Goal: Complete application form: Complete application form

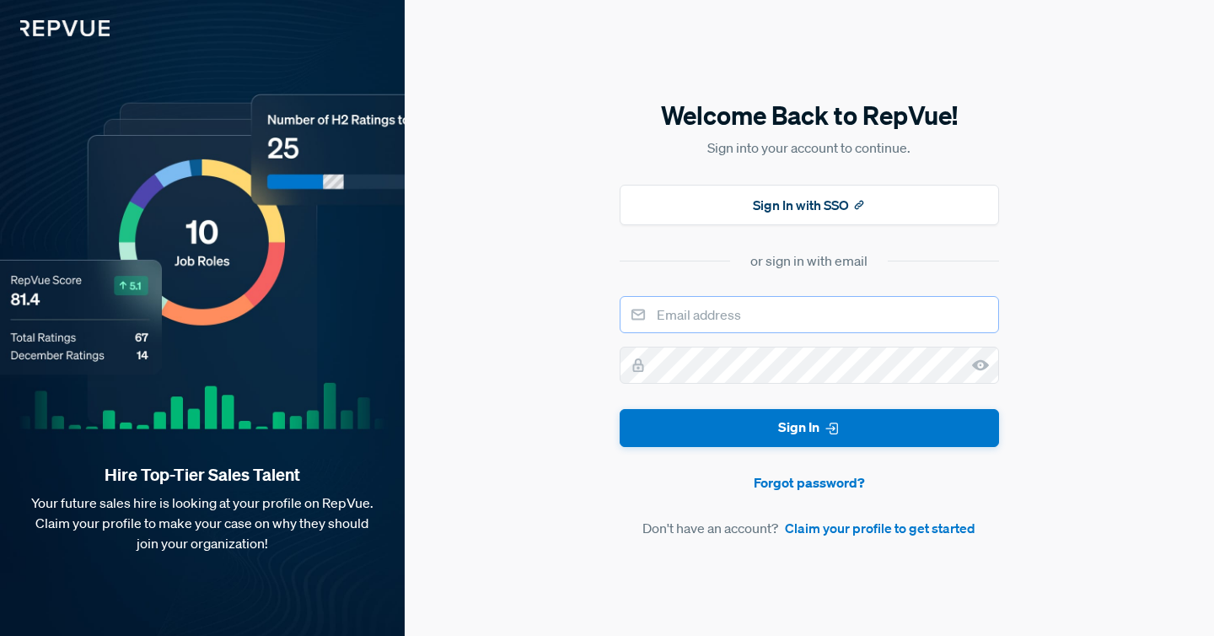
click at [730, 322] on input "email" at bounding box center [808, 314] width 379 height 37
type input "[EMAIL_ADDRESS][DOMAIN_NAME]"
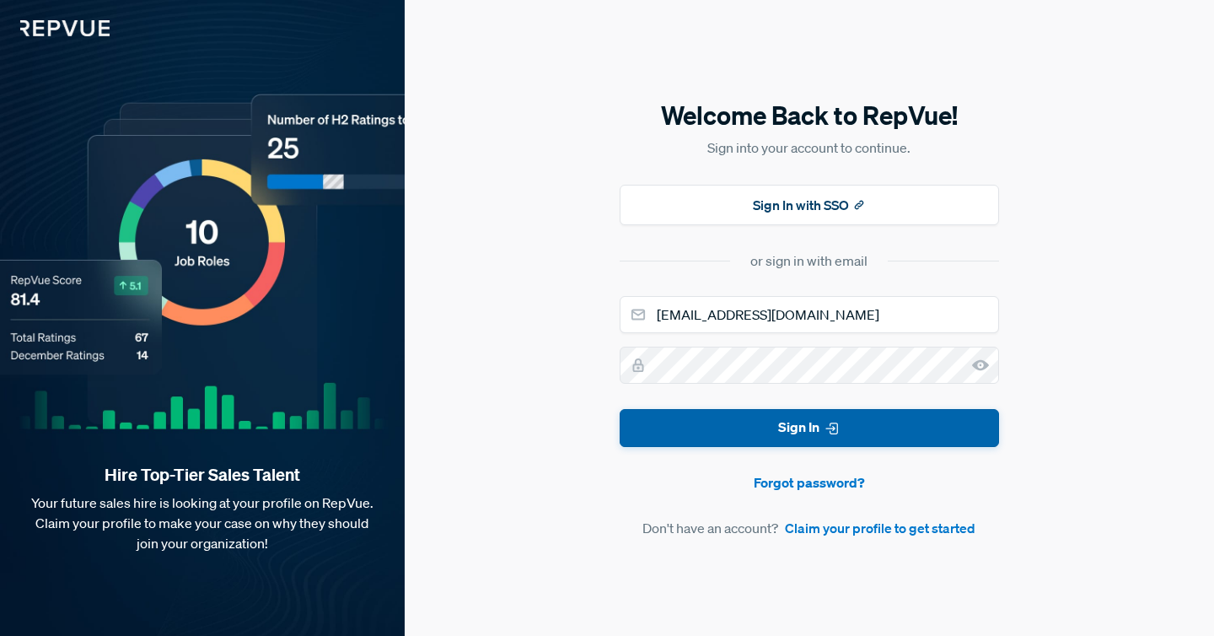
click at [753, 426] on button "Sign In" at bounding box center [808, 428] width 379 height 38
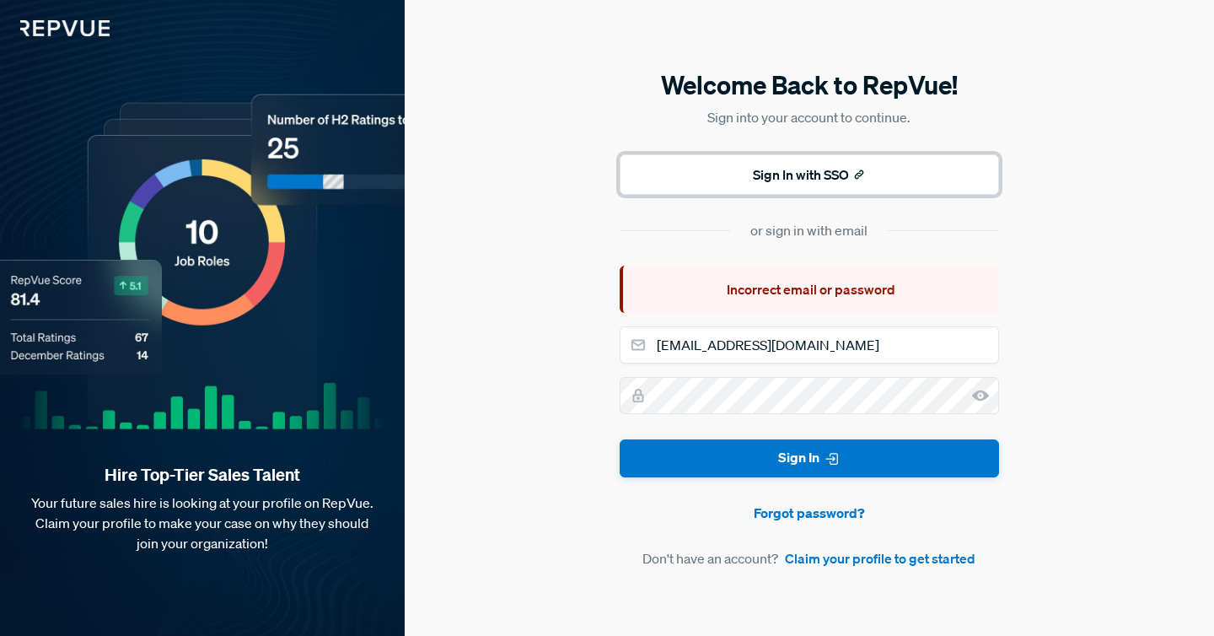
click at [788, 175] on button "Sign In with SSO" at bounding box center [808, 174] width 379 height 40
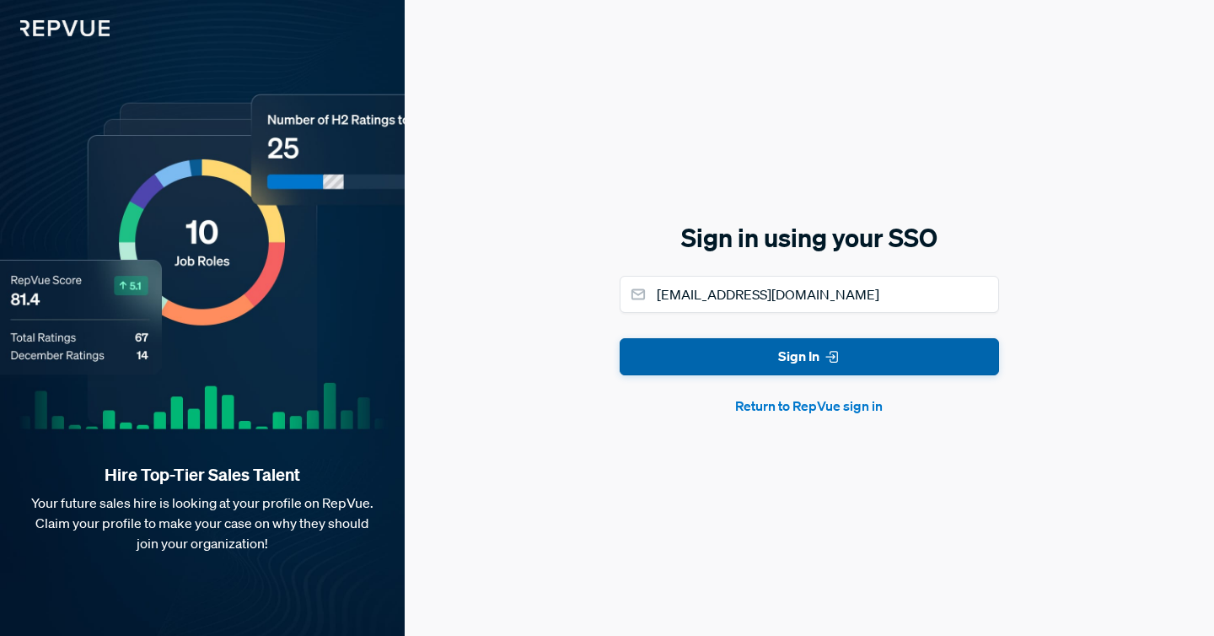
click at [813, 367] on button "Sign In" at bounding box center [808, 357] width 379 height 38
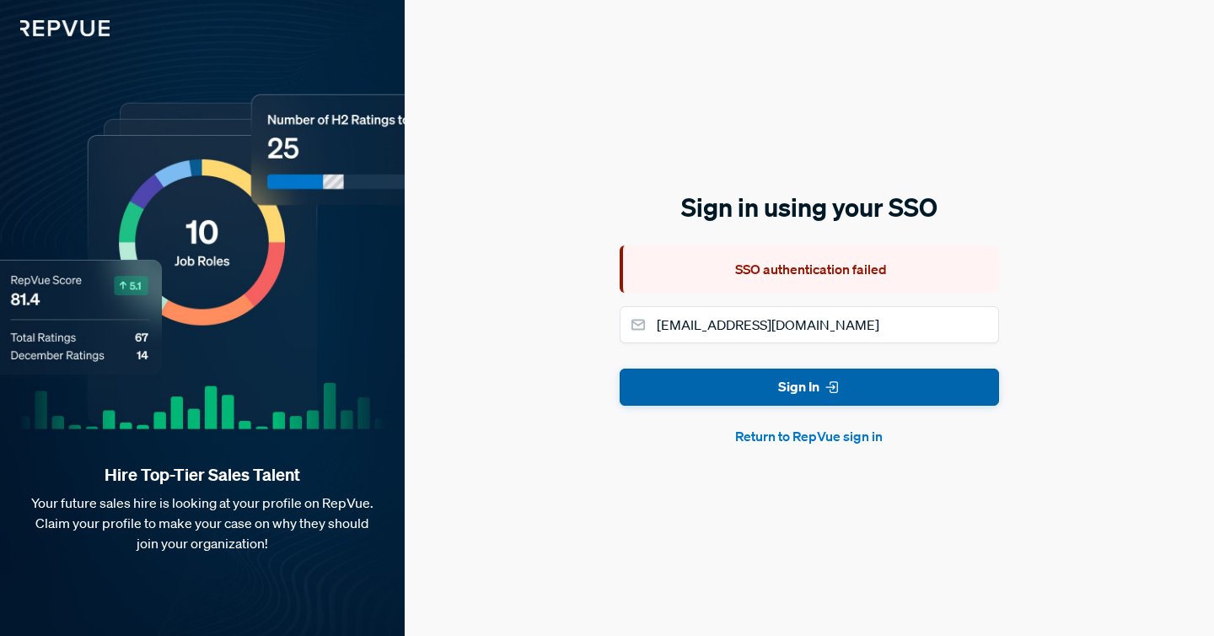
click at [813, 397] on button "Sign In" at bounding box center [808, 387] width 379 height 38
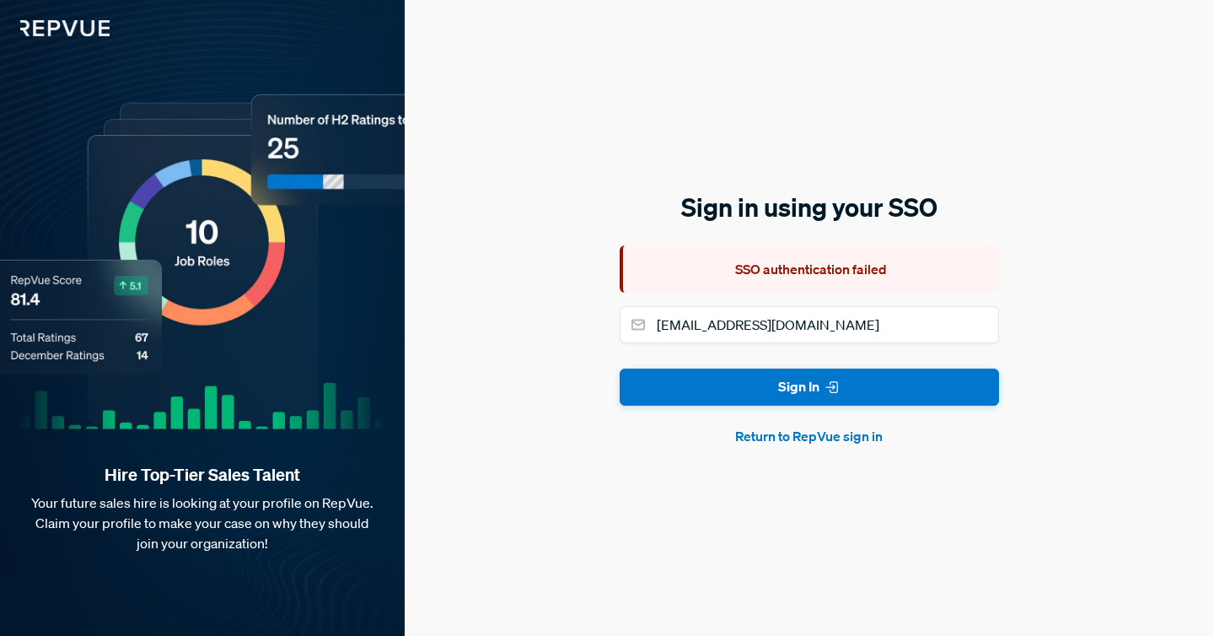
click at [796, 440] on button "Return to RepVue sign in" at bounding box center [808, 436] width 379 height 20
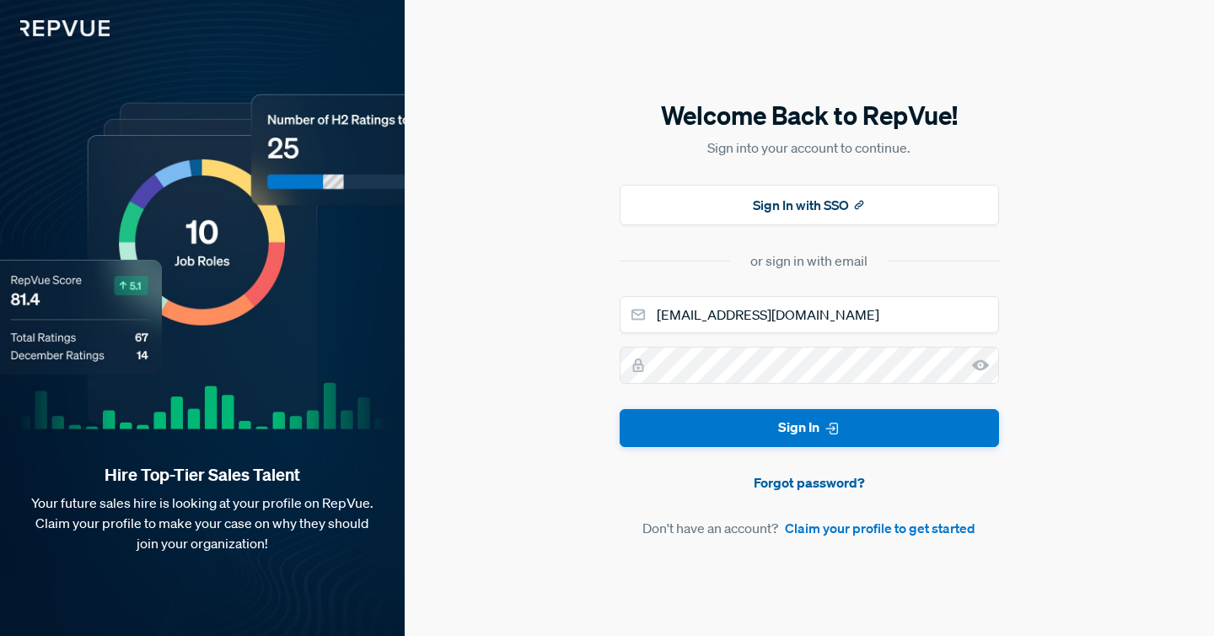
click at [779, 486] on link "Forgot password?" at bounding box center [808, 482] width 379 height 20
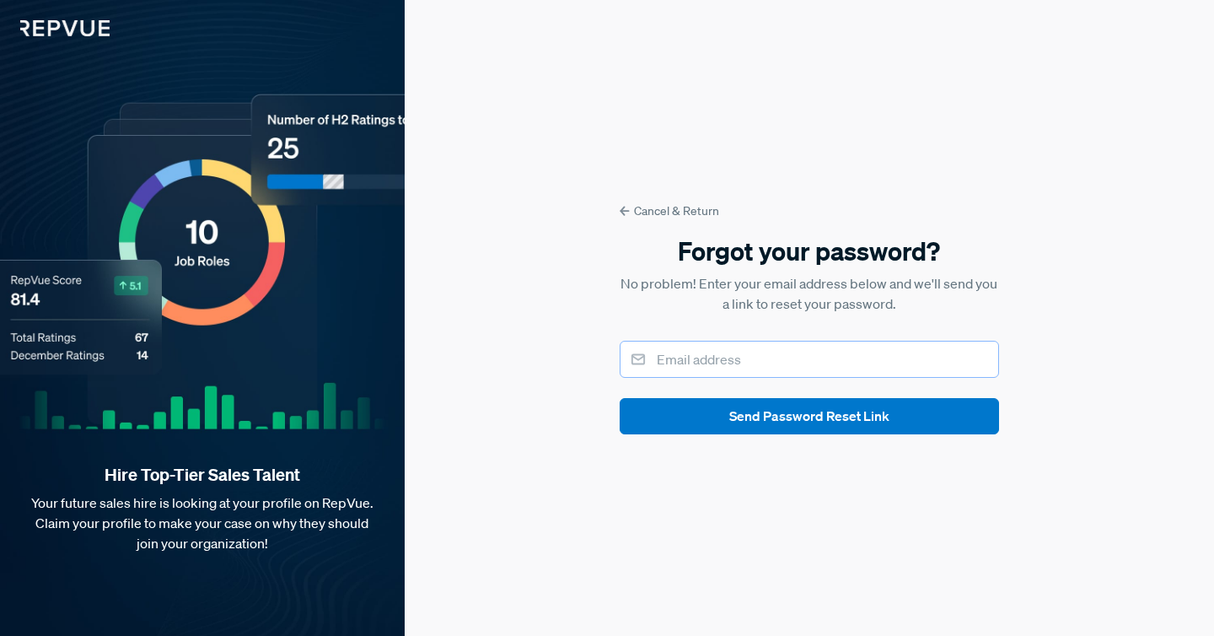
click at [739, 355] on input "email" at bounding box center [808, 359] width 379 height 37
type input "[EMAIL_ADDRESS][DOMAIN_NAME]"
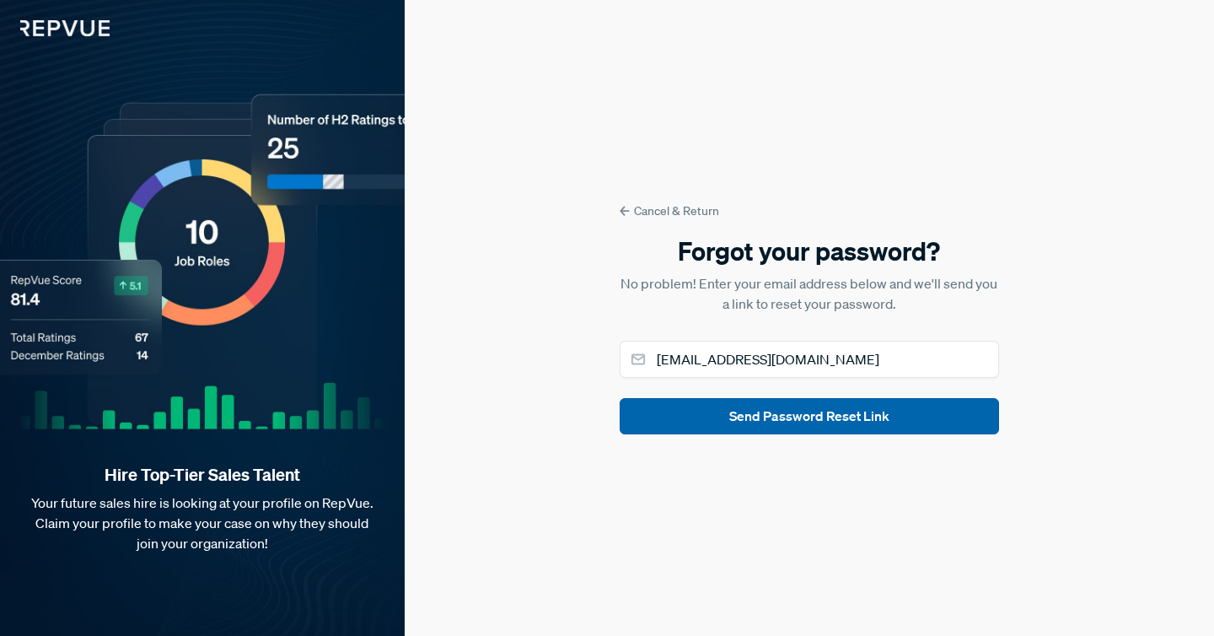
click at [753, 425] on button "Send Password Reset Link" at bounding box center [808, 416] width 379 height 36
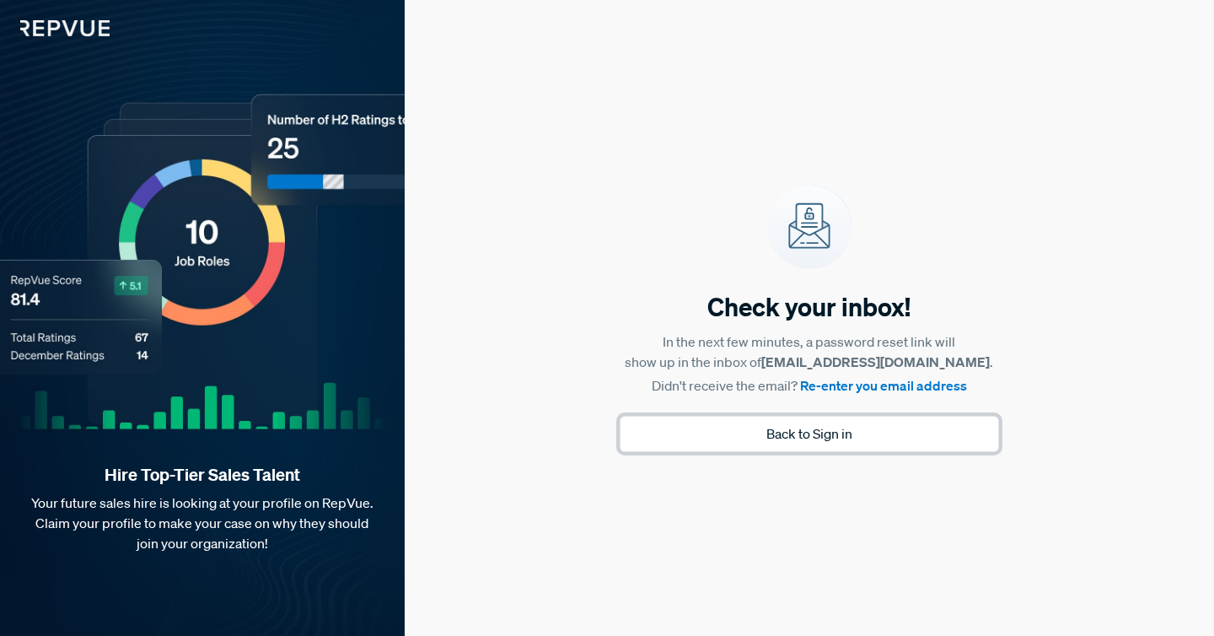
click at [749, 431] on button "Back to Sign in" at bounding box center [808, 434] width 379 height 36
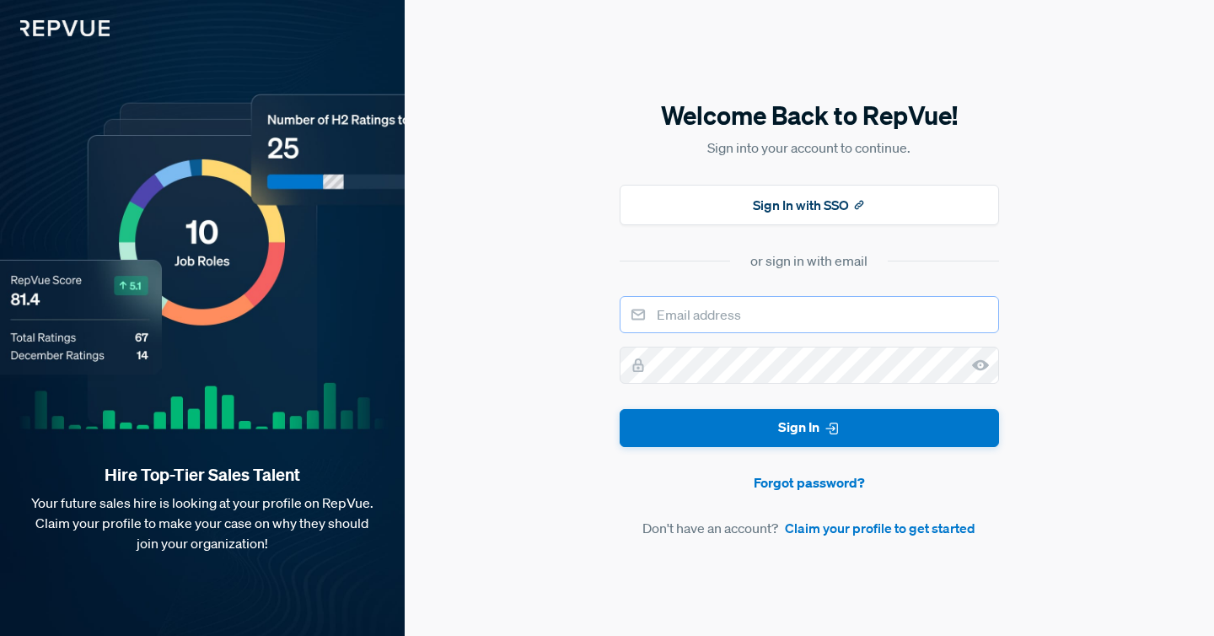
type input "[EMAIL_ADDRESS][DOMAIN_NAME]"
click at [827, 534] on link "Claim your profile to get started" at bounding box center [880, 528] width 190 height 20
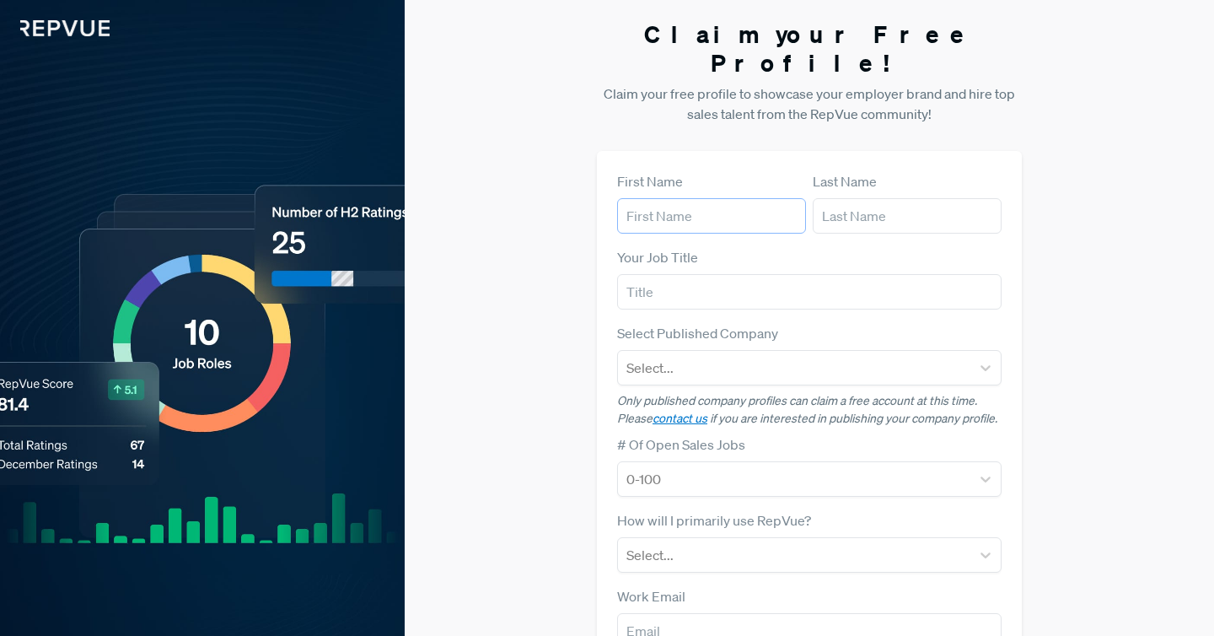
click at [716, 198] on input "text" at bounding box center [711, 215] width 189 height 35
type input "Mya"
type input "[PERSON_NAME]"
type input "Fortinet"
type input "[EMAIL_ADDRESS][DOMAIN_NAME]"
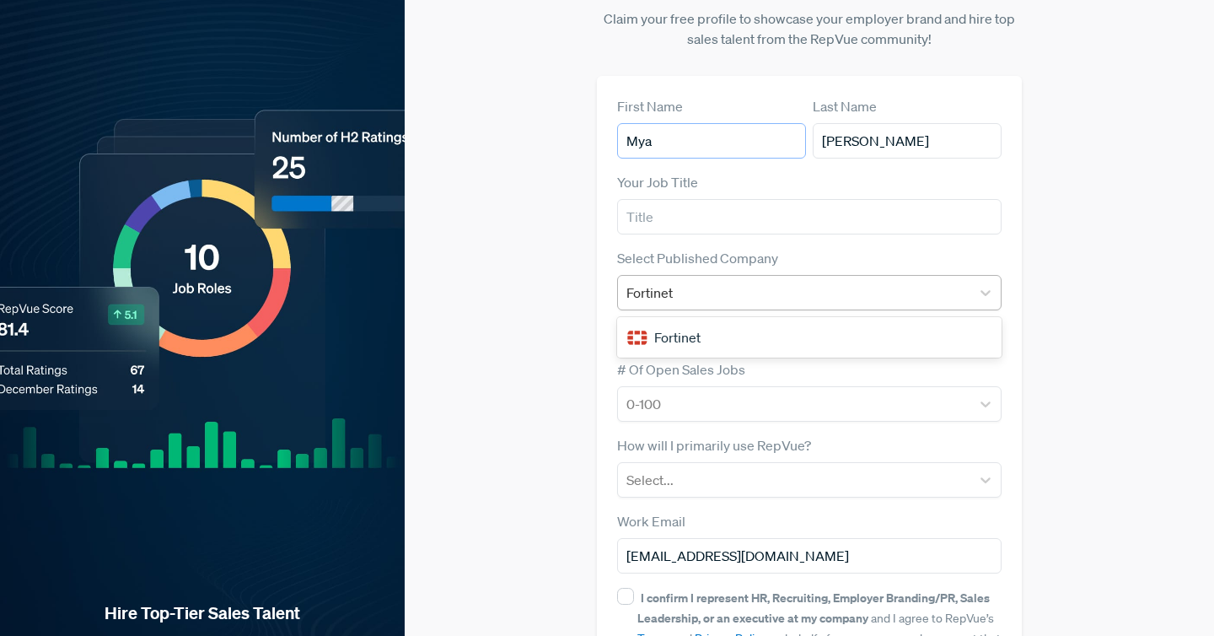
scroll to position [98, 0]
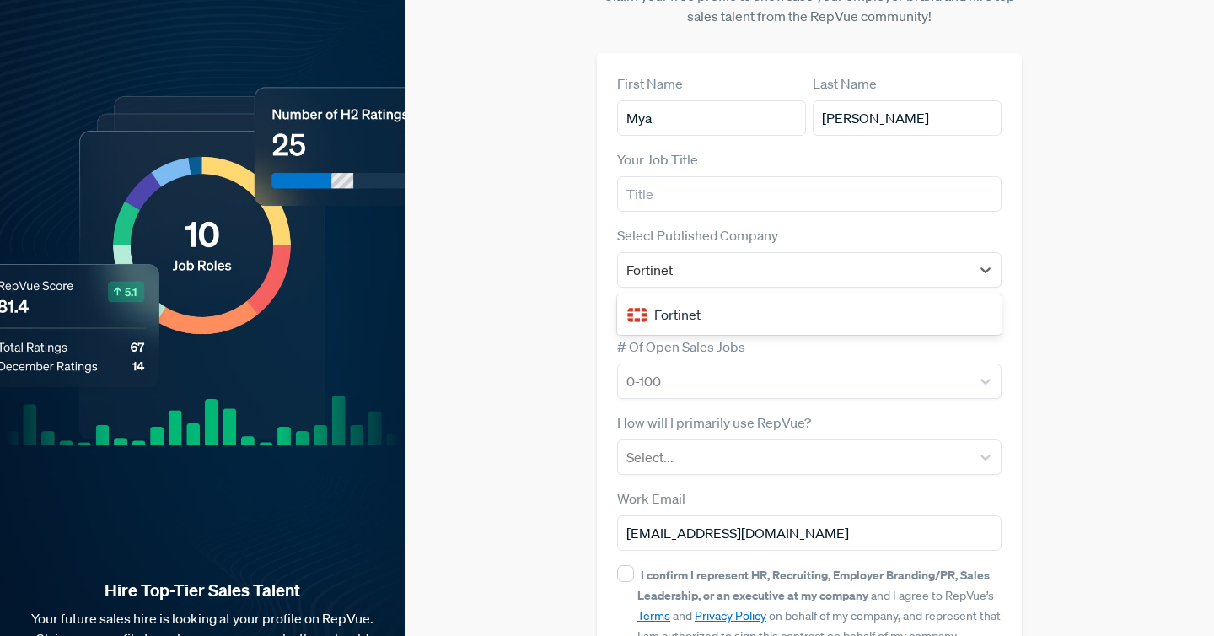
click at [706, 298] on div "Fortinet" at bounding box center [809, 315] width 384 height 34
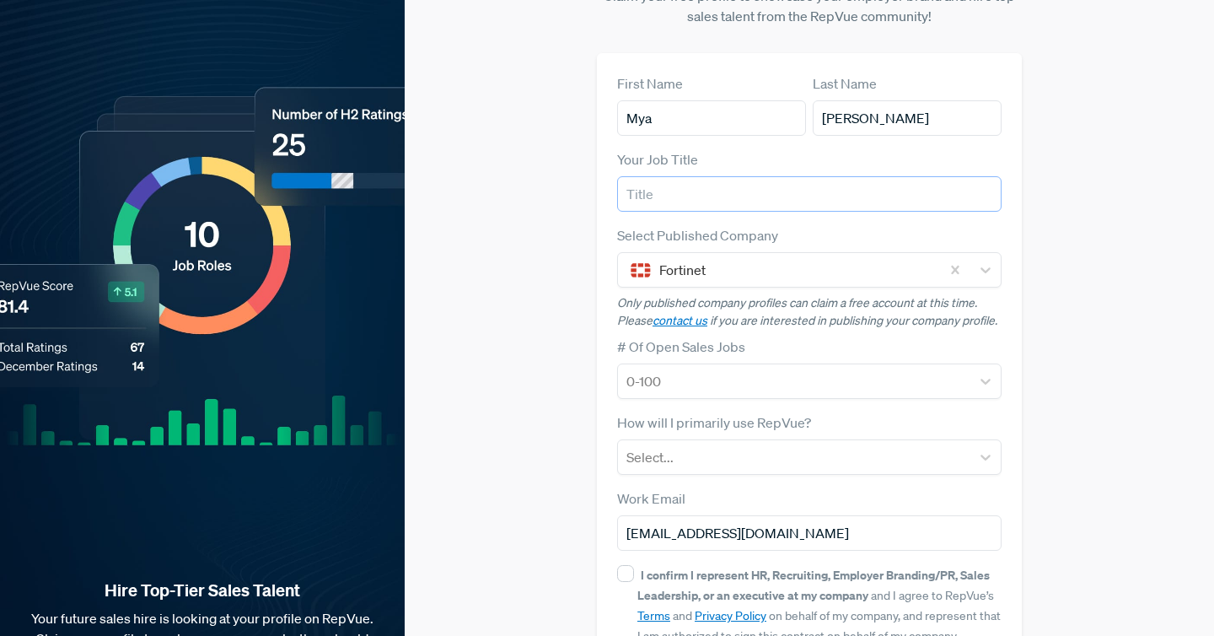
click at [714, 176] on input "text" at bounding box center [809, 193] width 384 height 35
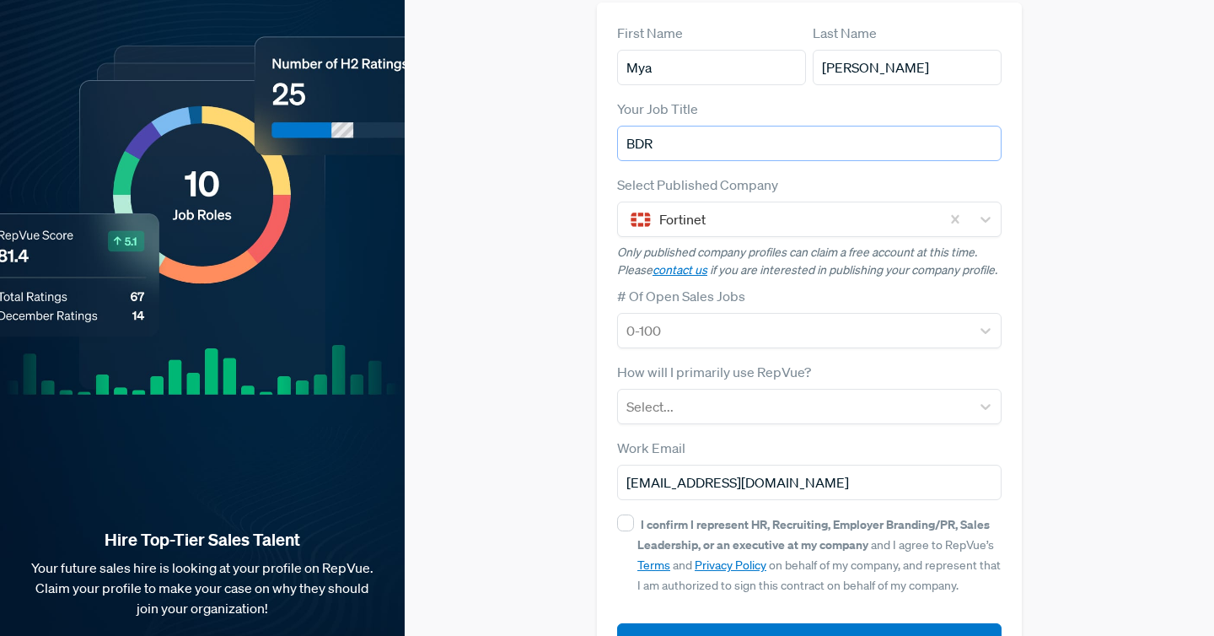
scroll to position [184, 0]
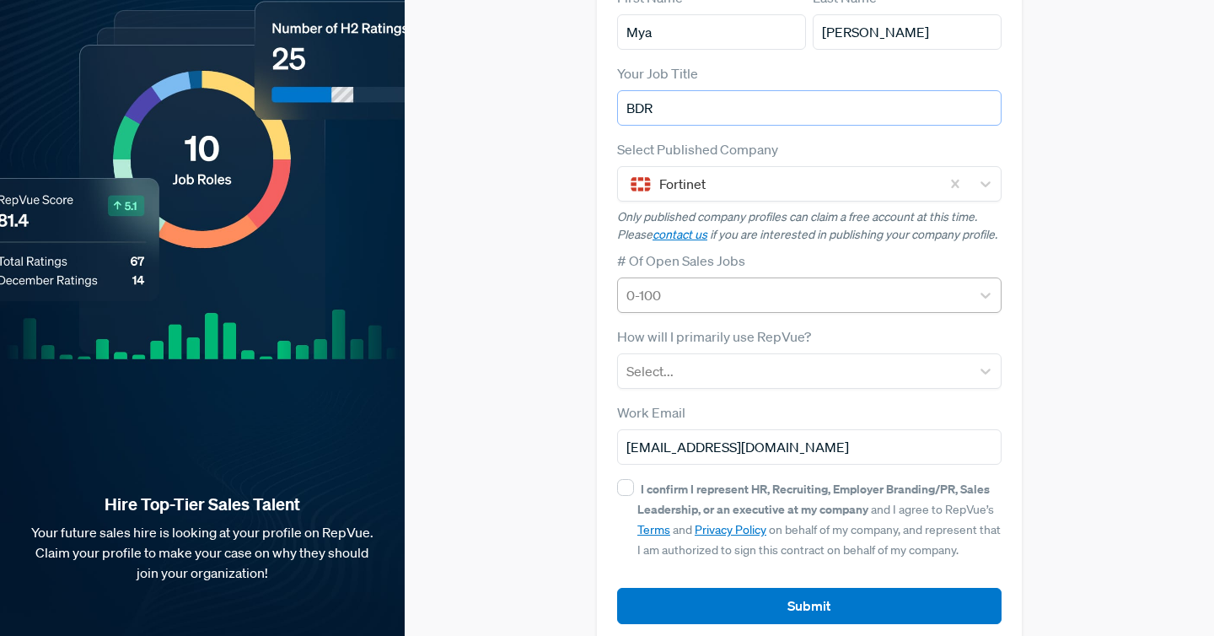
type input "BDR"
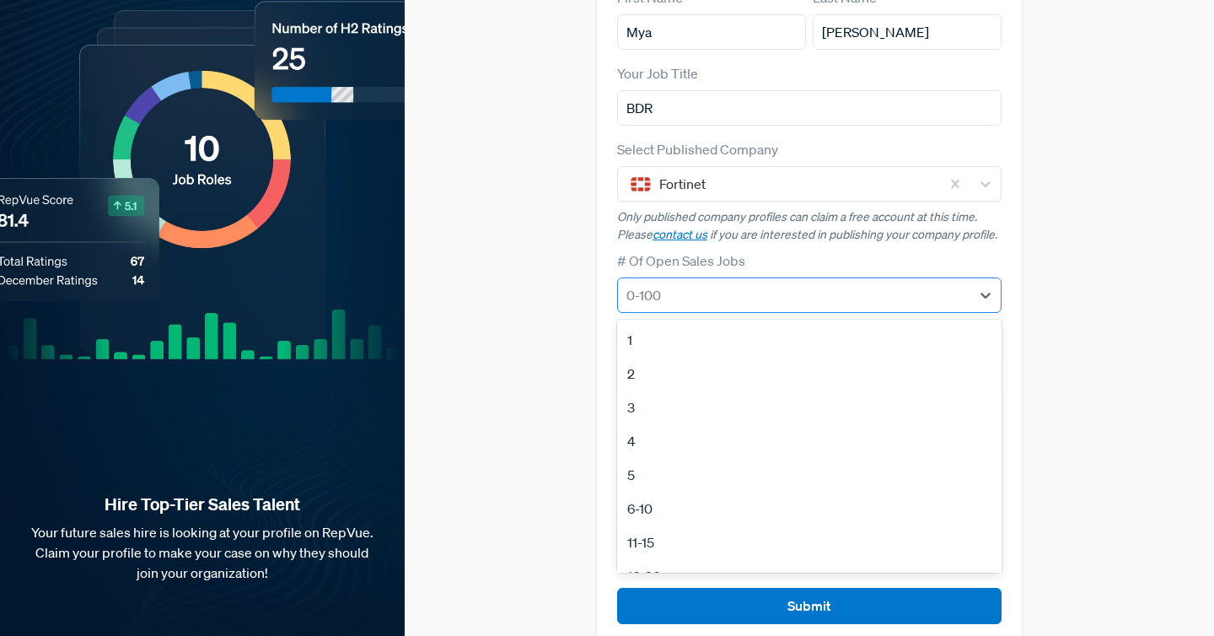
click at [693, 283] on div at bounding box center [793, 295] width 335 height 24
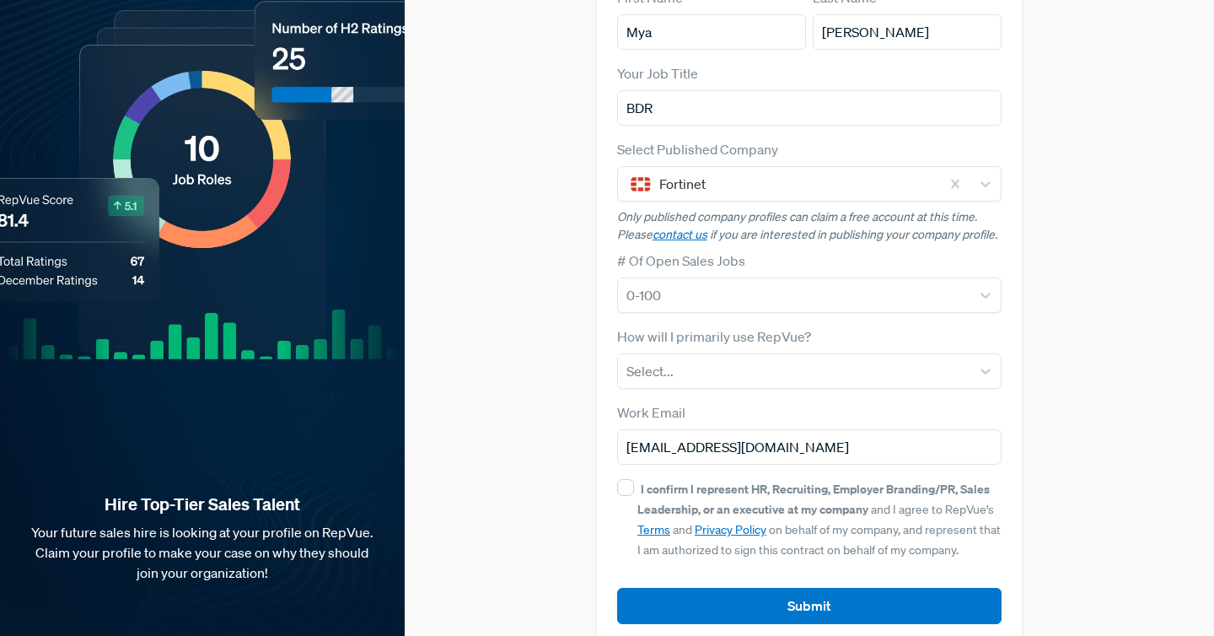
click at [585, 351] on div "Claim your Free Profile! Claim your free profile to showcase your employer bran…" at bounding box center [809, 240] width 809 height 848
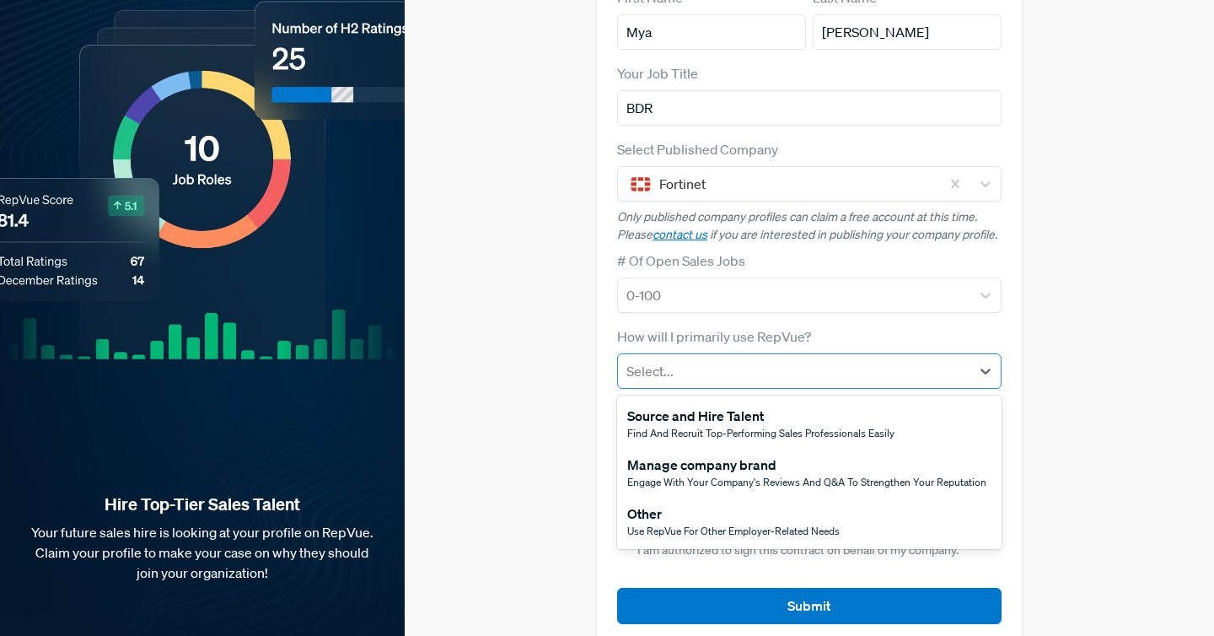
click at [676, 356] on div "Select..." at bounding box center [794, 371] width 352 height 30
click at [663, 503] on div "Other" at bounding box center [733, 513] width 212 height 20
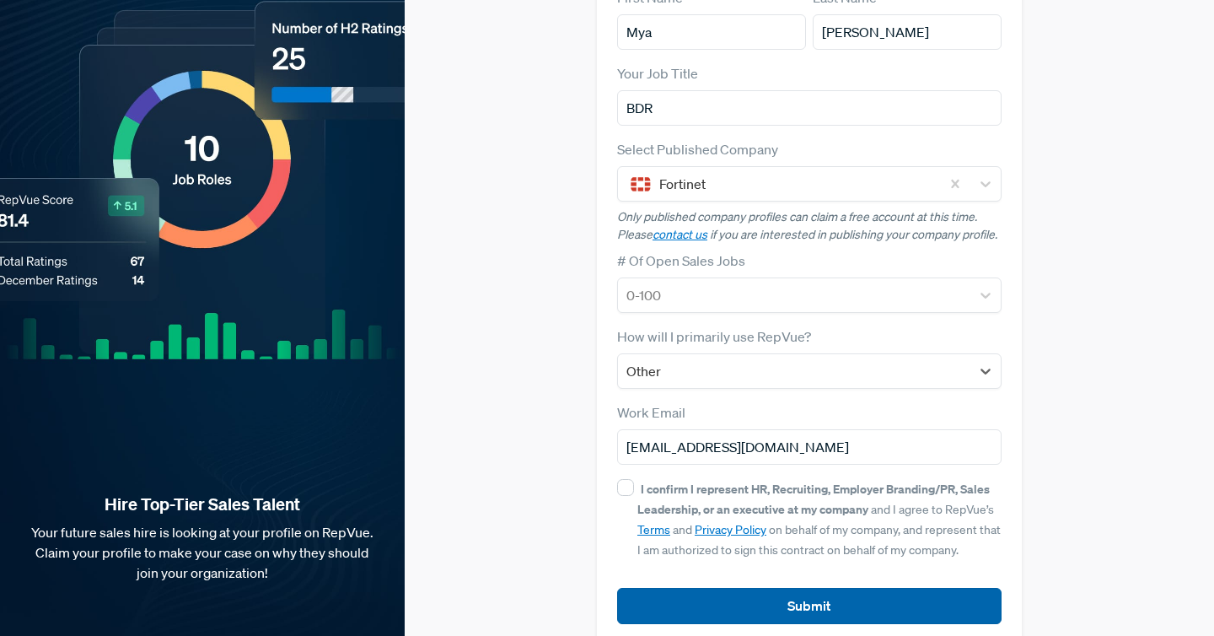
click at [678, 560] on article "Submit" at bounding box center [809, 591] width 384 height 63
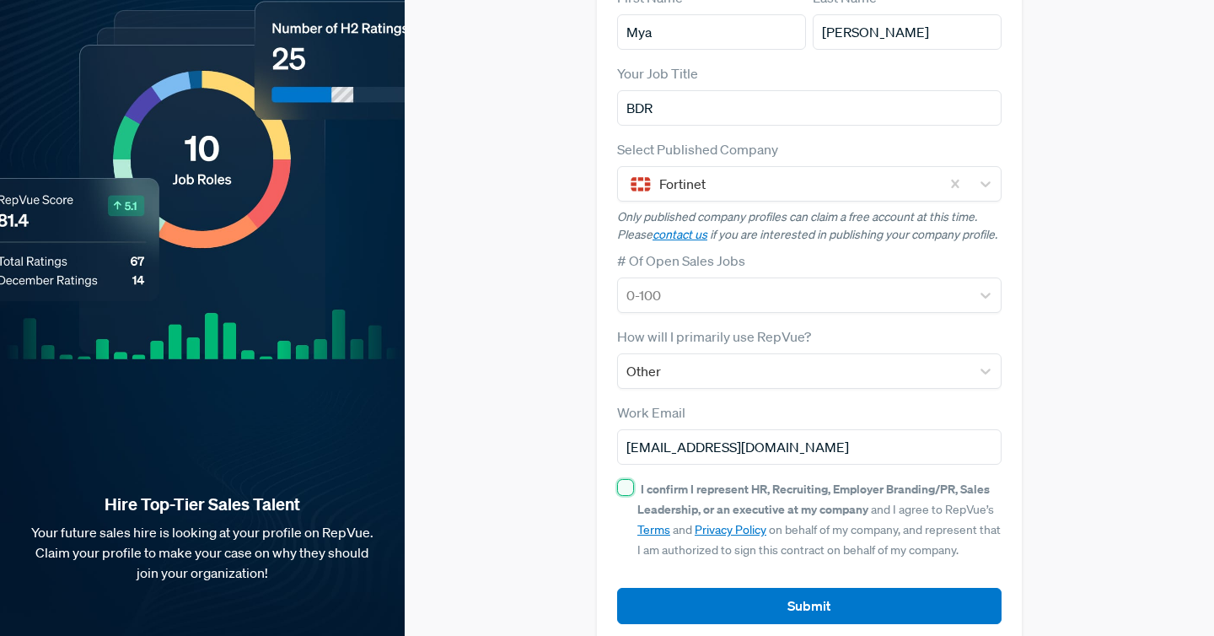
click at [620, 479] on input "I confirm I represent HR, Recruiting, Employer Branding/PR, Sales Leadership, o…" at bounding box center [625, 487] width 17 height 17
checkbox input "true"
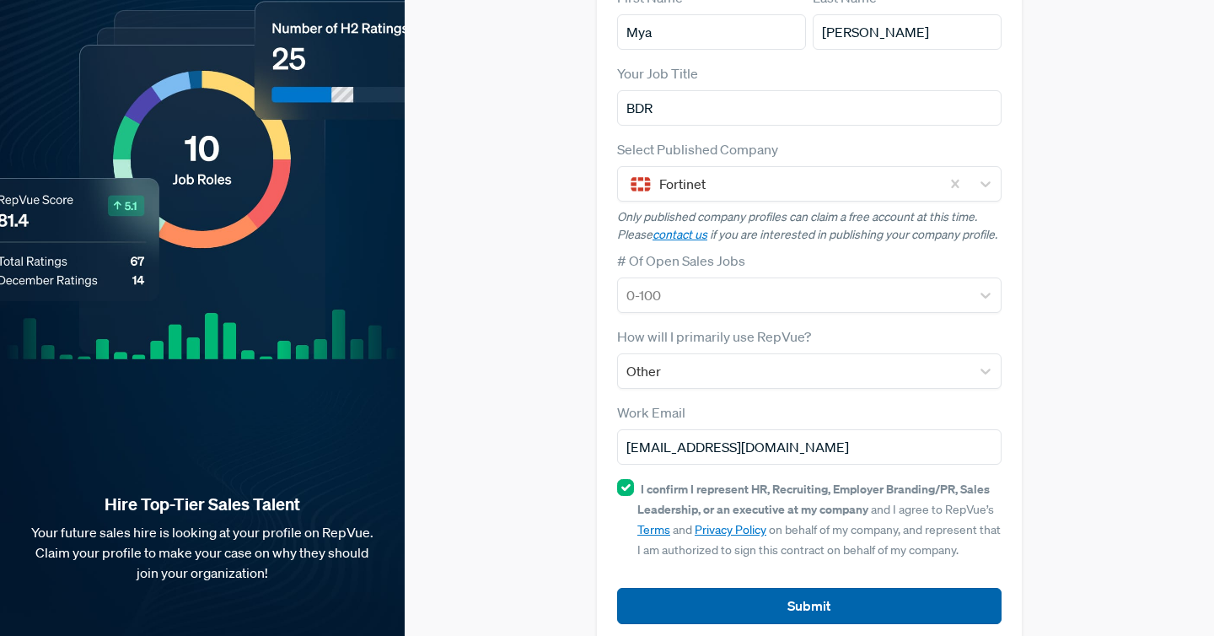
click at [683, 587] on button "Submit" at bounding box center [809, 605] width 384 height 36
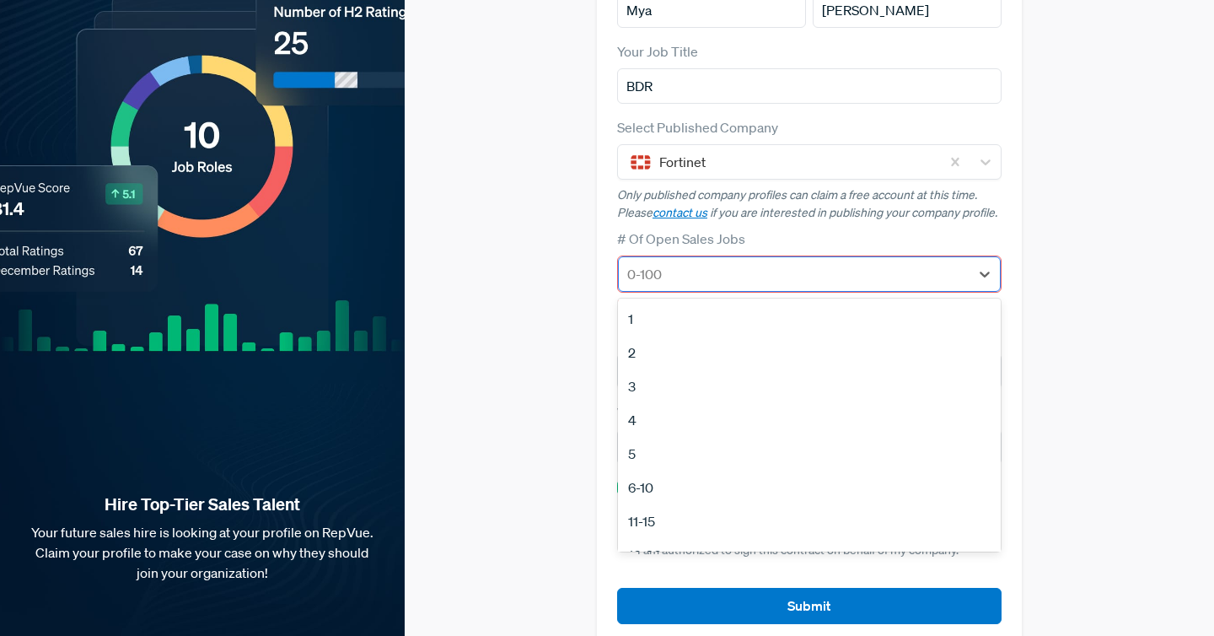
click at [737, 262] on div at bounding box center [794, 274] width 334 height 24
click at [679, 302] on div "1" at bounding box center [809, 319] width 383 height 34
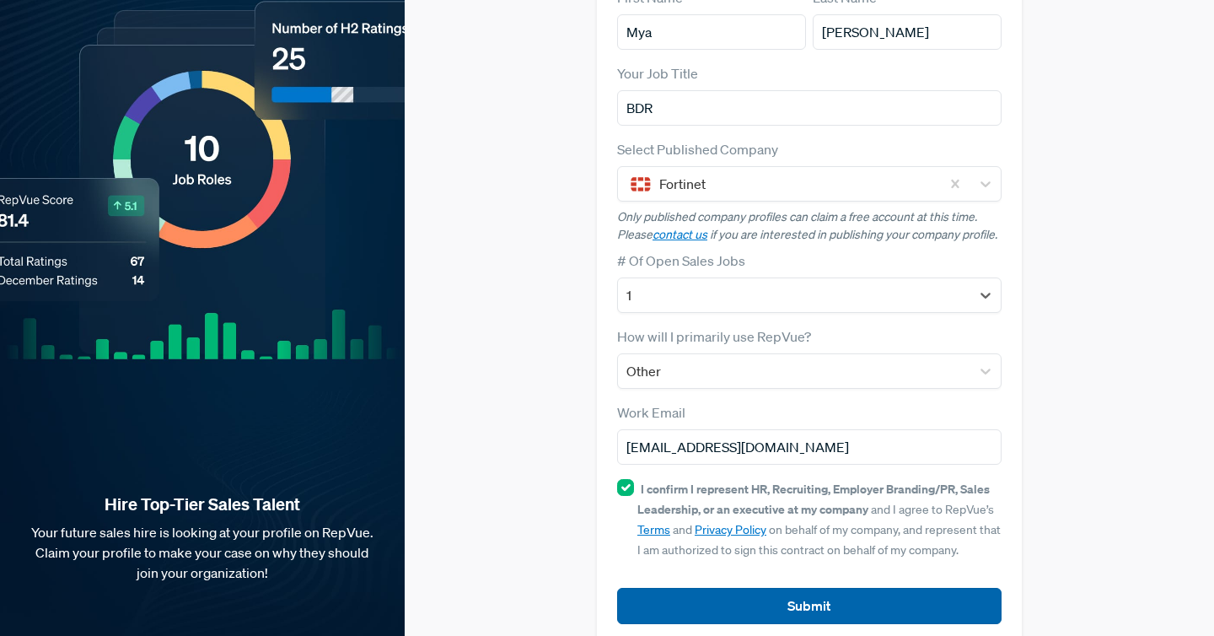
click at [709, 587] on button "Submit" at bounding box center [809, 605] width 384 height 36
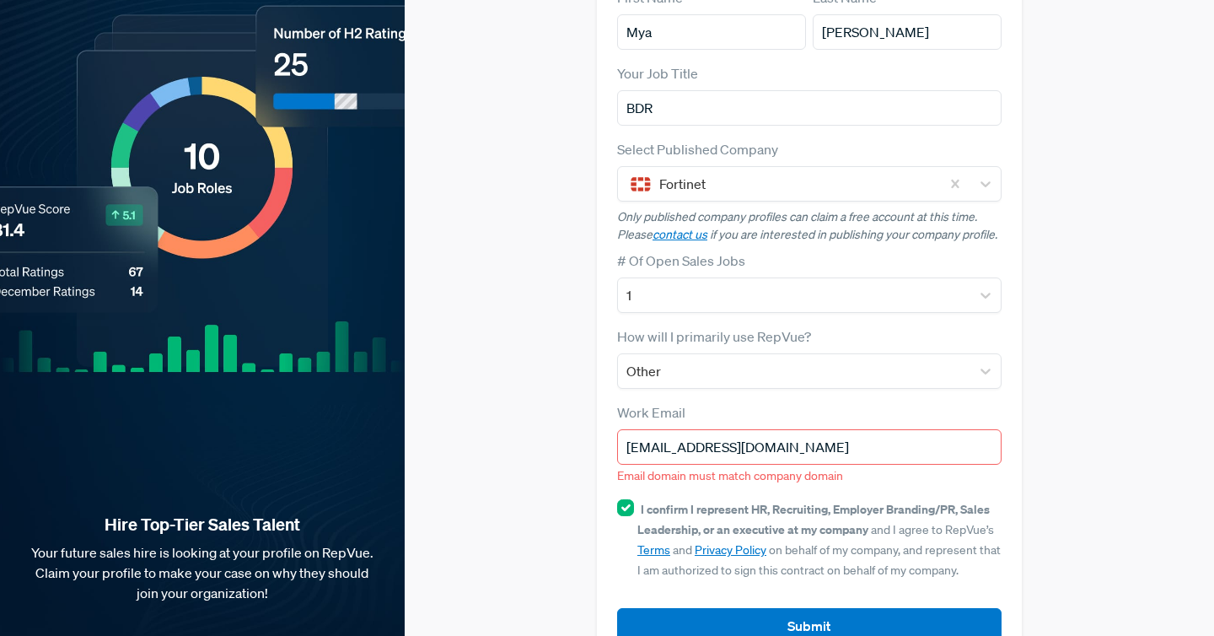
scroll to position [204, 0]
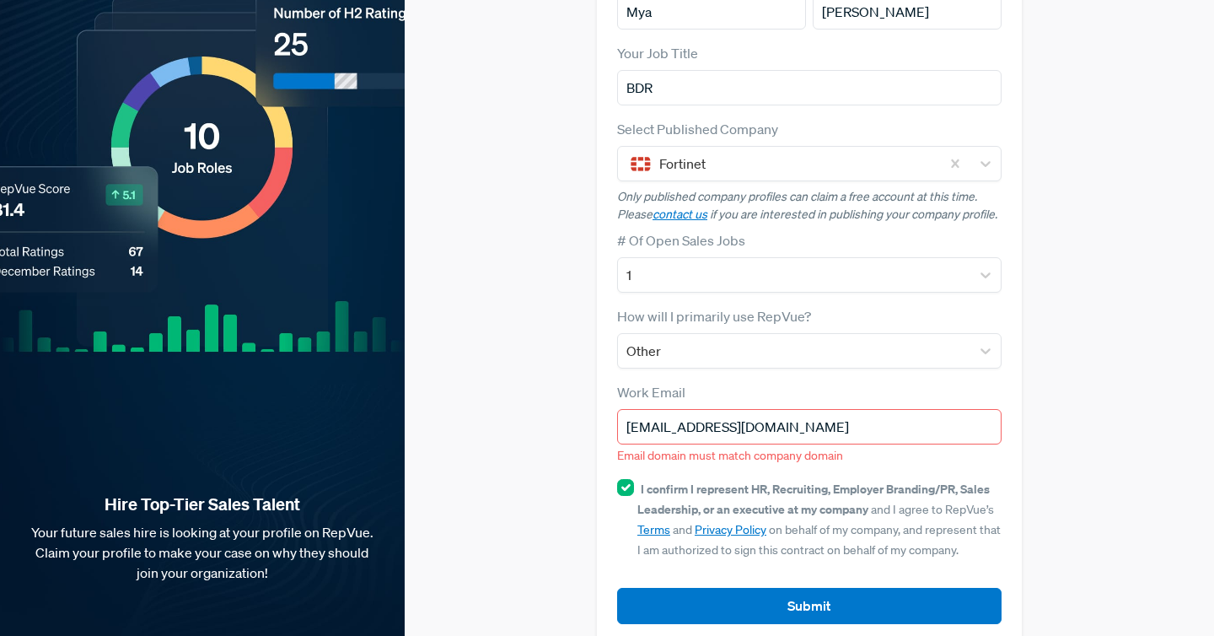
click at [819, 409] on input "[EMAIL_ADDRESS][DOMAIN_NAME]" at bounding box center [809, 426] width 384 height 35
drag, startPoint x: 818, startPoint y: 393, endPoint x: 714, endPoint y: 396, distance: 104.6
click at [714, 409] on input "[EMAIL_ADDRESS][DOMAIN_NAME]" at bounding box center [809, 426] width 384 height 35
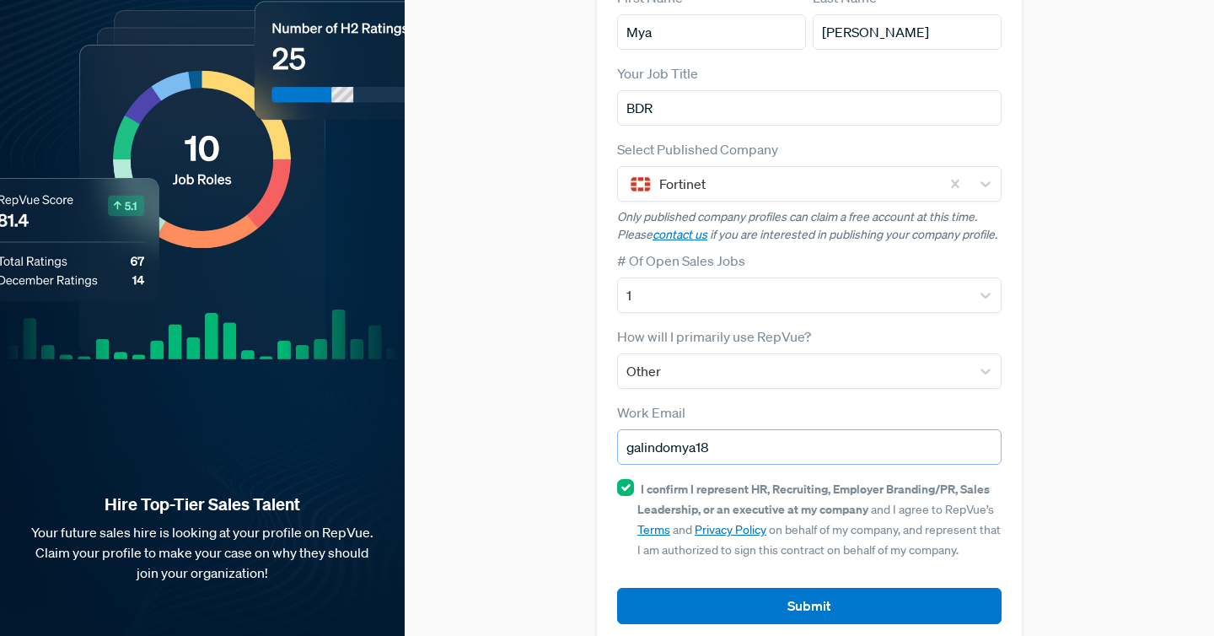
type input "[EMAIL_ADDRESS][DOMAIN_NAME]"
type input "Fortinet"
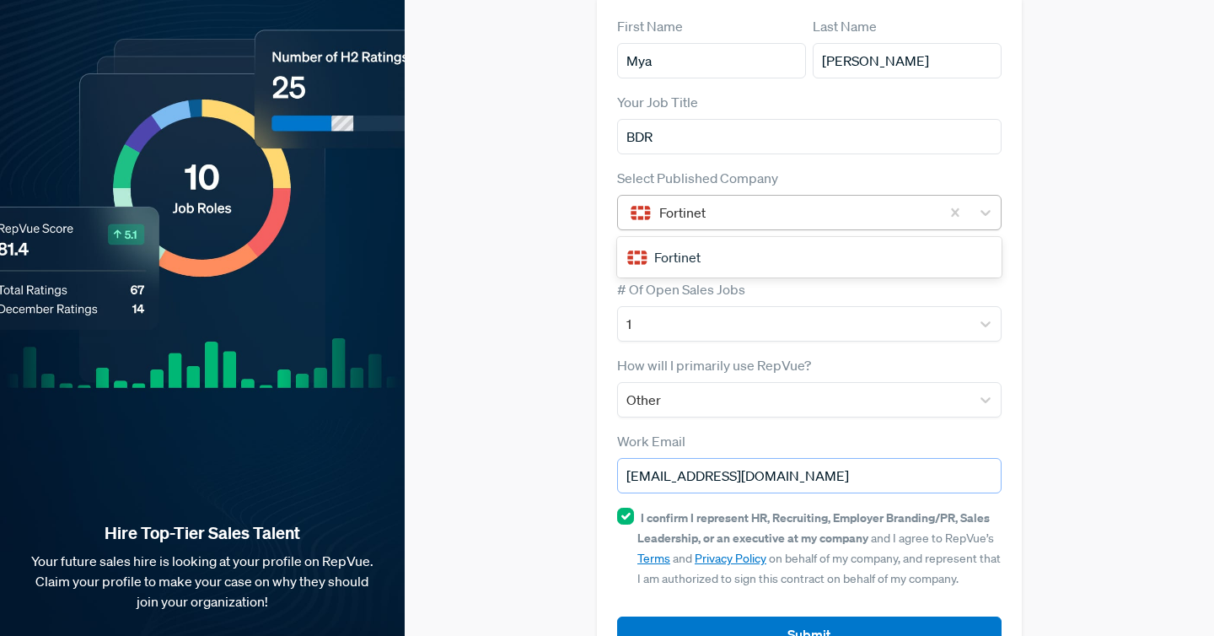
scroll to position [156, 0]
click at [779, 311] on div at bounding box center [793, 323] width 335 height 24
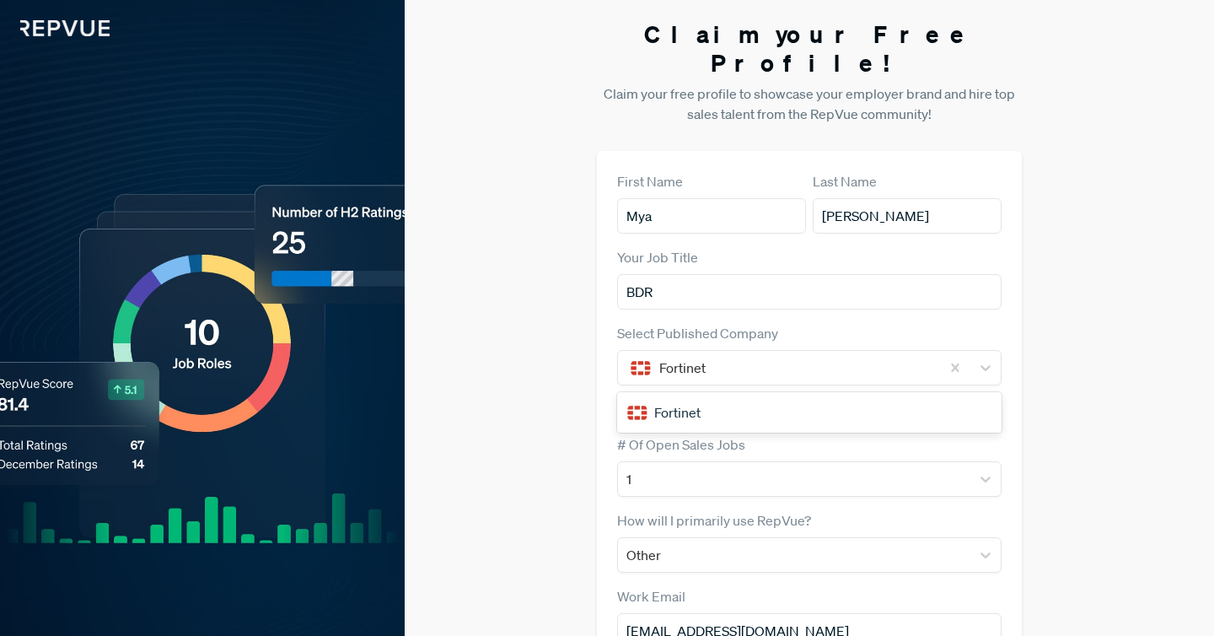
click at [88, 24] on img at bounding box center [55, 18] width 110 height 36
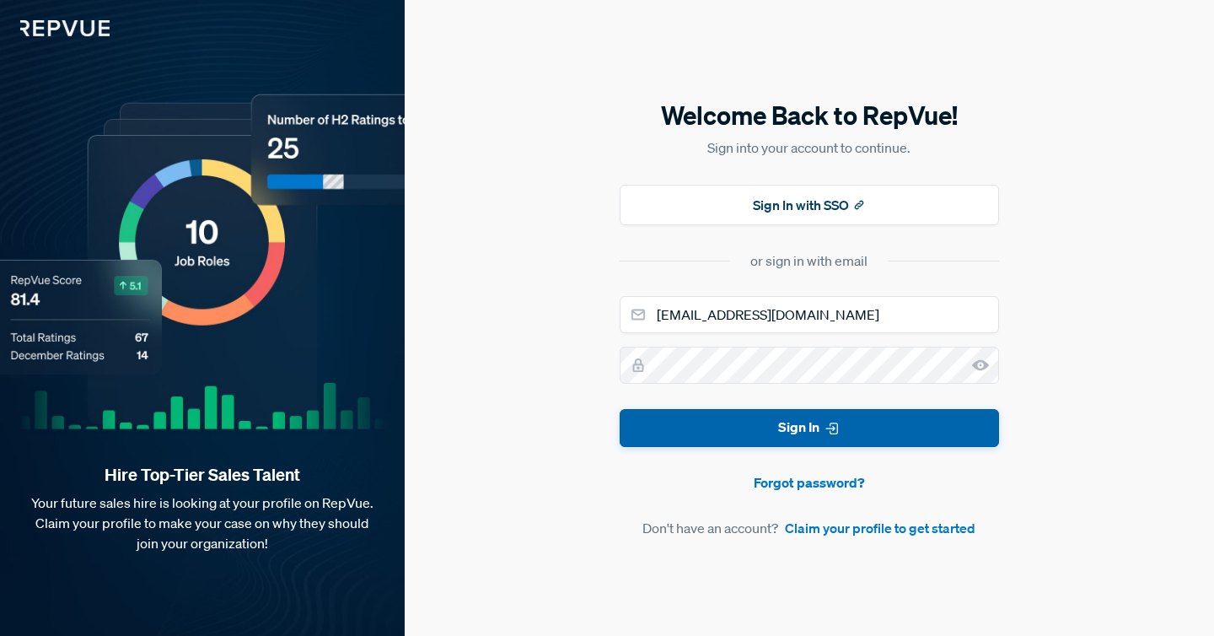
click at [707, 419] on button "Sign In" at bounding box center [808, 428] width 379 height 38
